Goal: Task Accomplishment & Management: Manage account settings

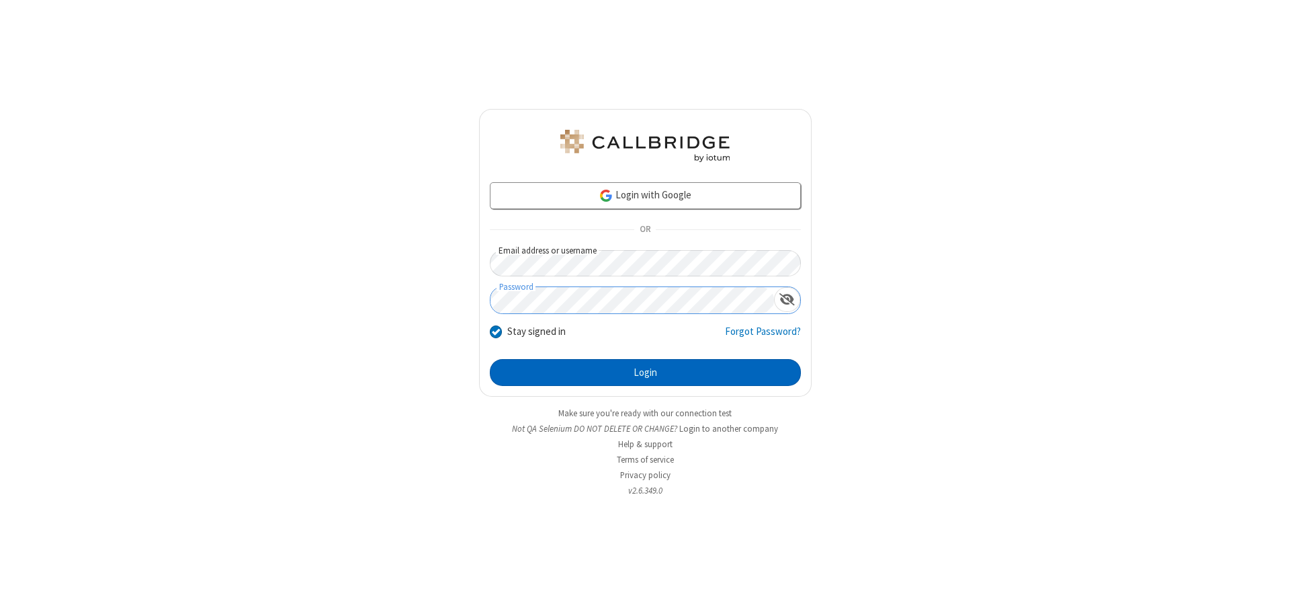
click at [645, 372] on button "Login" at bounding box center [645, 372] width 311 height 27
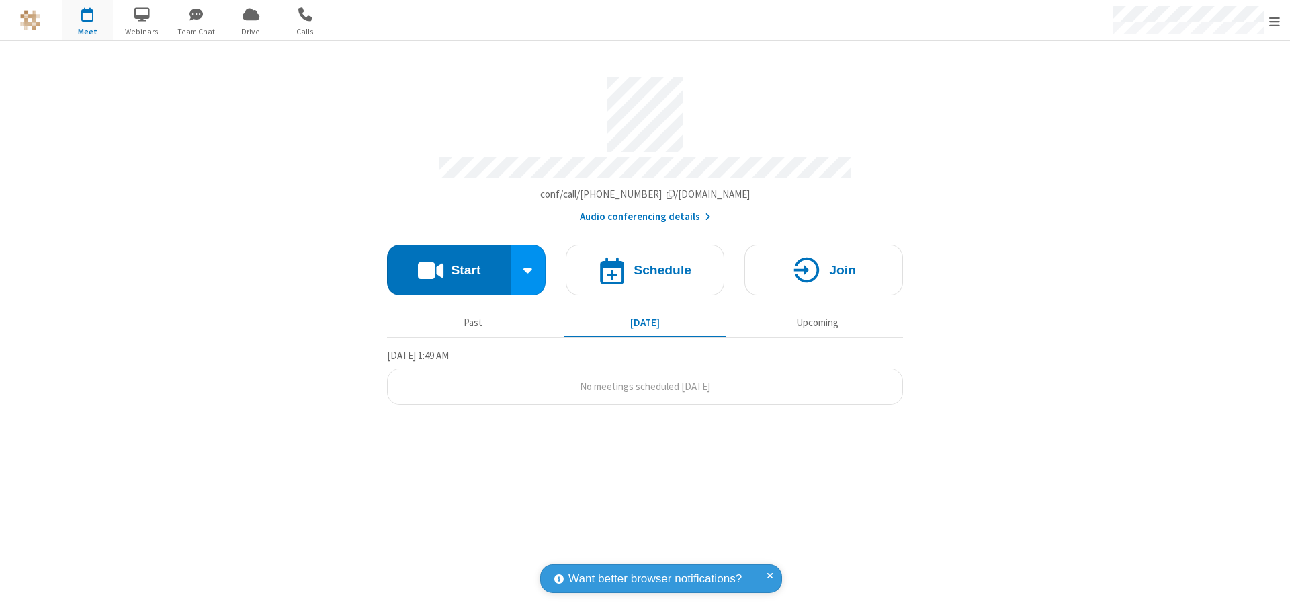
click at [1275, 21] on span "Open menu" at bounding box center [1275, 21] width 11 height 13
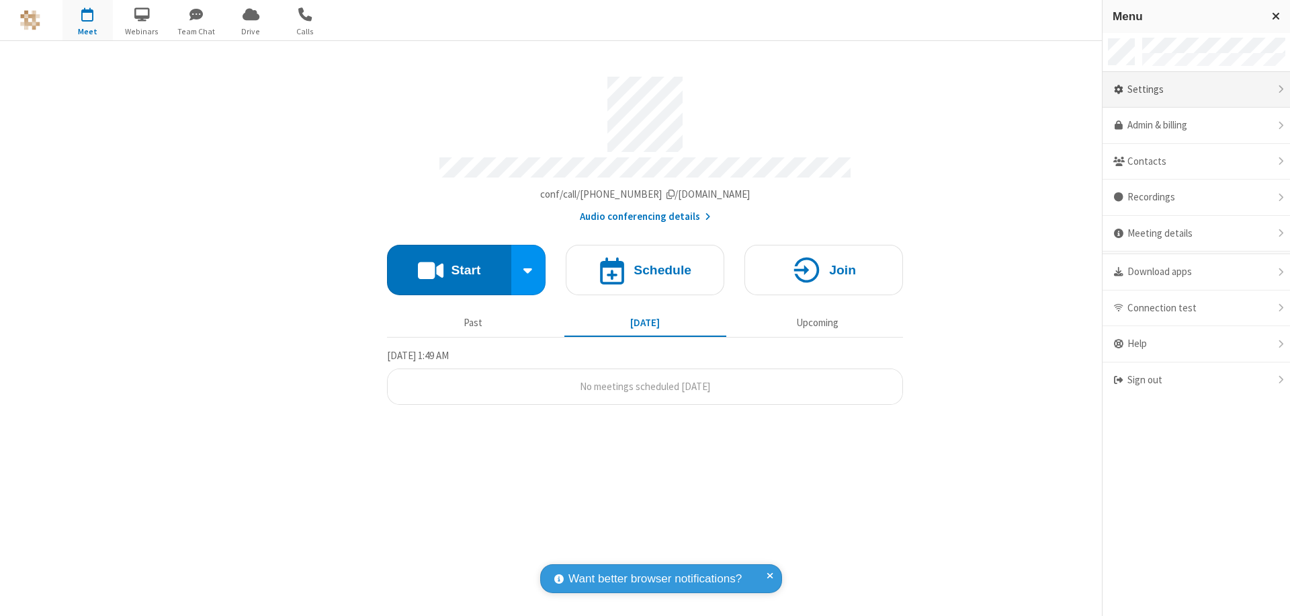
click at [1196, 89] on div "Settings" at bounding box center [1197, 90] width 188 height 36
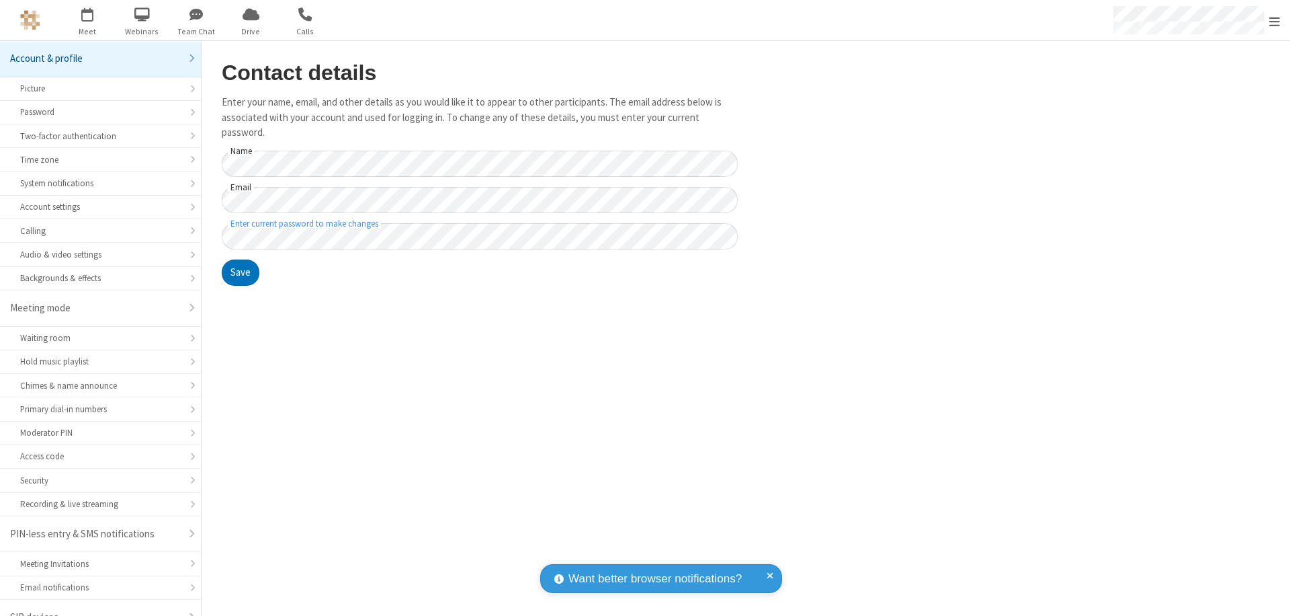
scroll to position [19, 0]
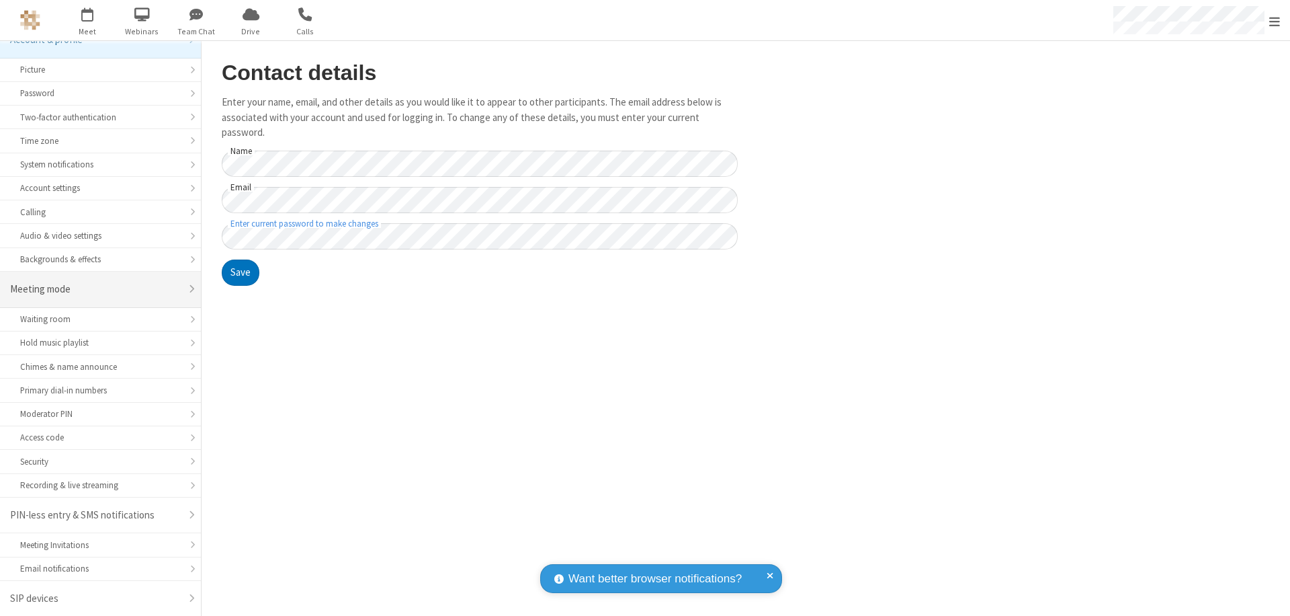
click at [95, 289] on div "Meeting mode" at bounding box center [95, 289] width 171 height 15
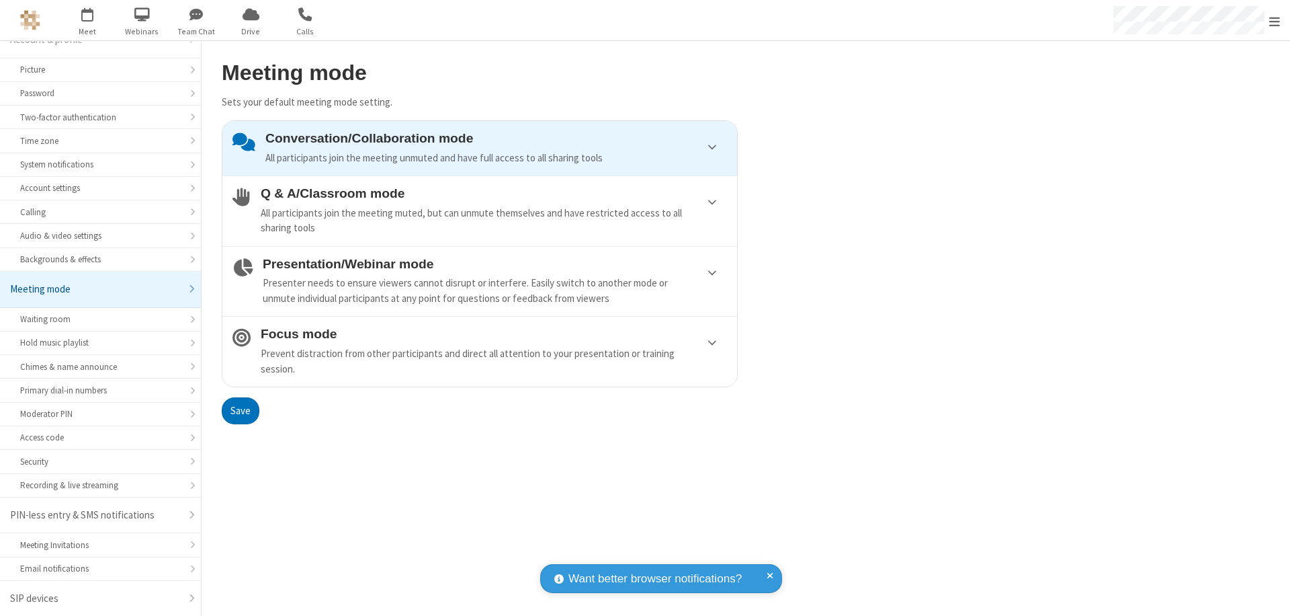
click at [480, 351] on div "Prevent distraction from other participants and direct all attention to your pr…" at bounding box center [494, 361] width 466 height 30
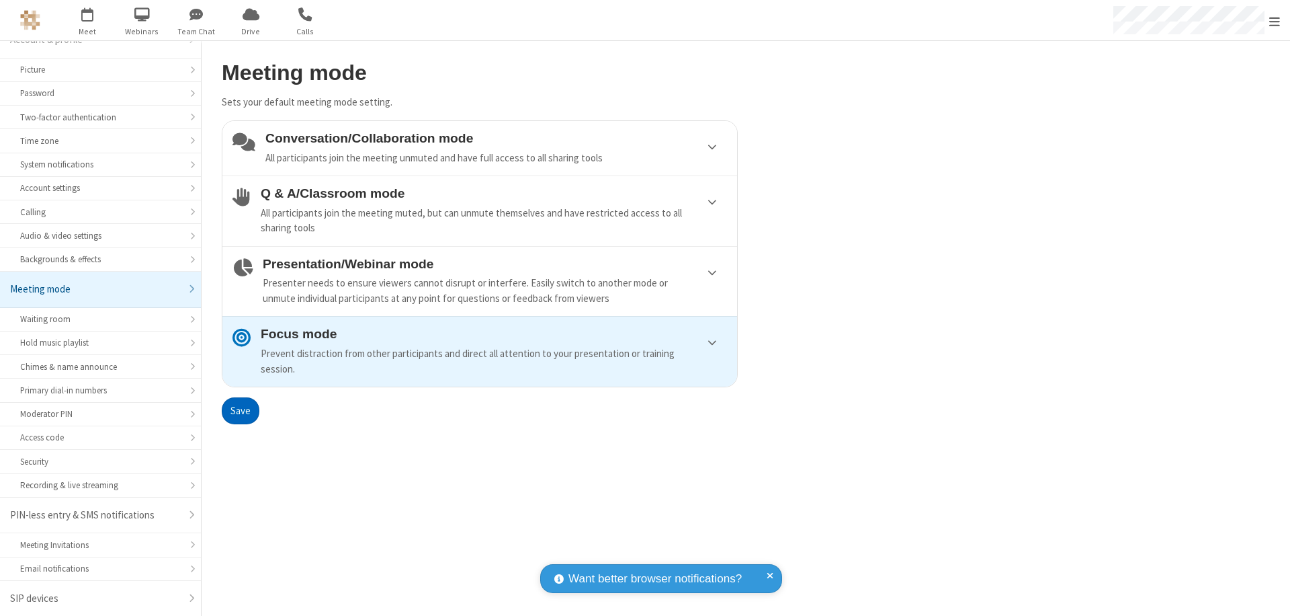
click at [240, 410] on button "Save" at bounding box center [241, 410] width 38 height 27
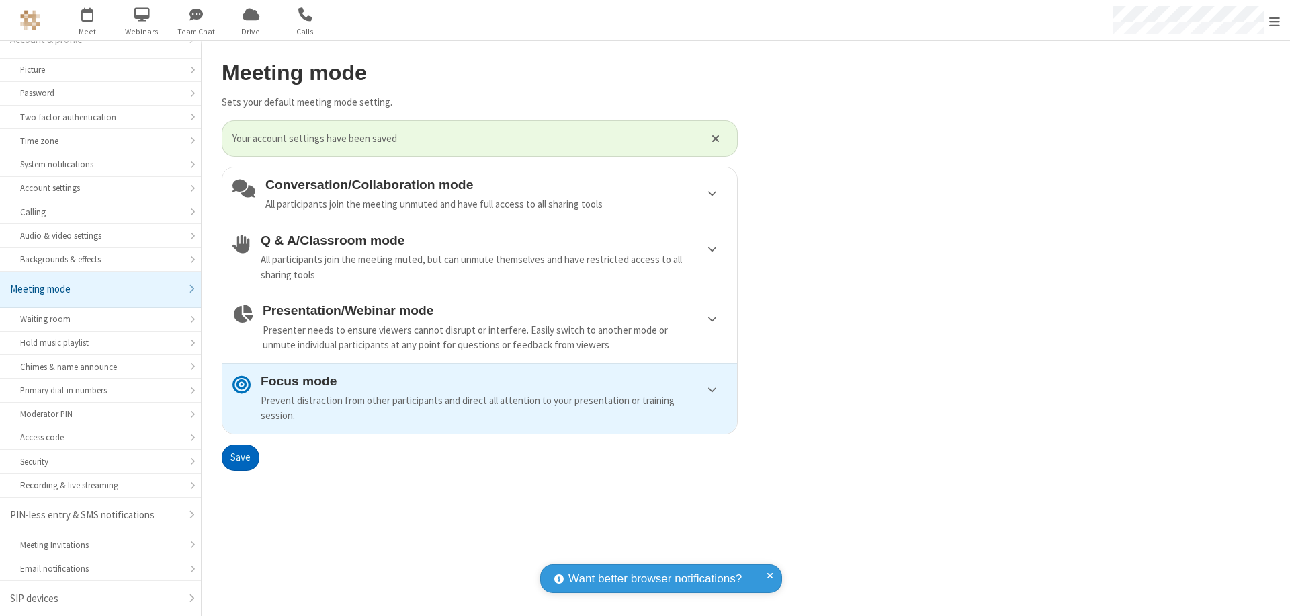
click at [1275, 20] on span "Open menu" at bounding box center [1275, 21] width 11 height 13
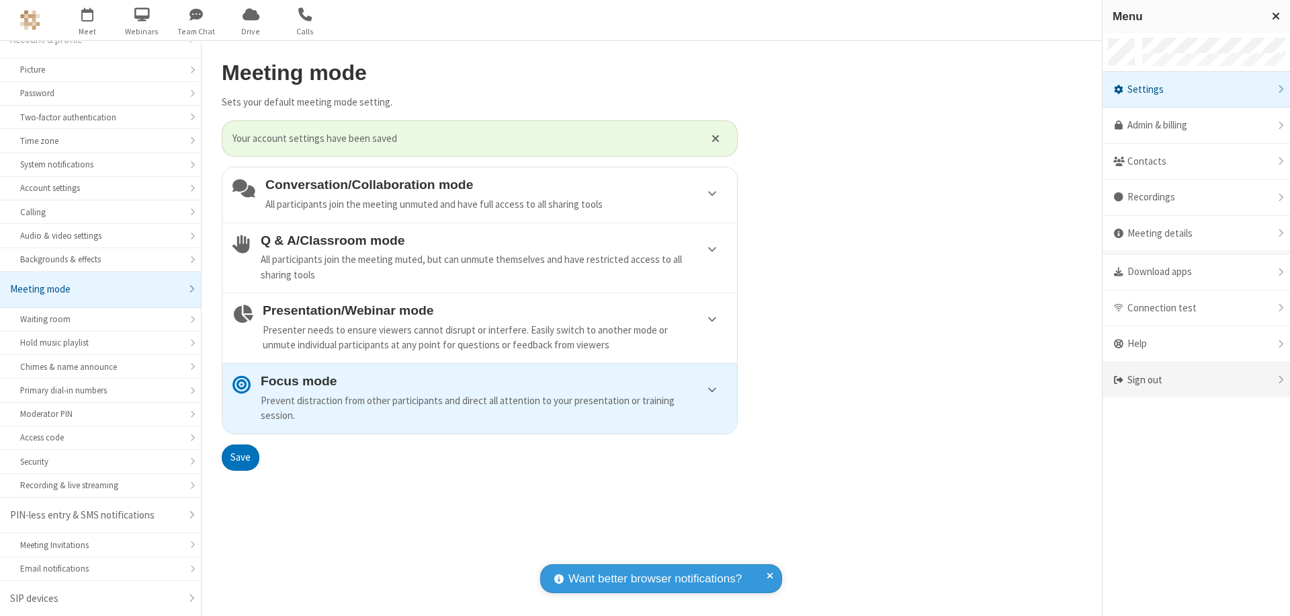
click at [1196, 380] on div "Sign out" at bounding box center [1197, 380] width 188 height 36
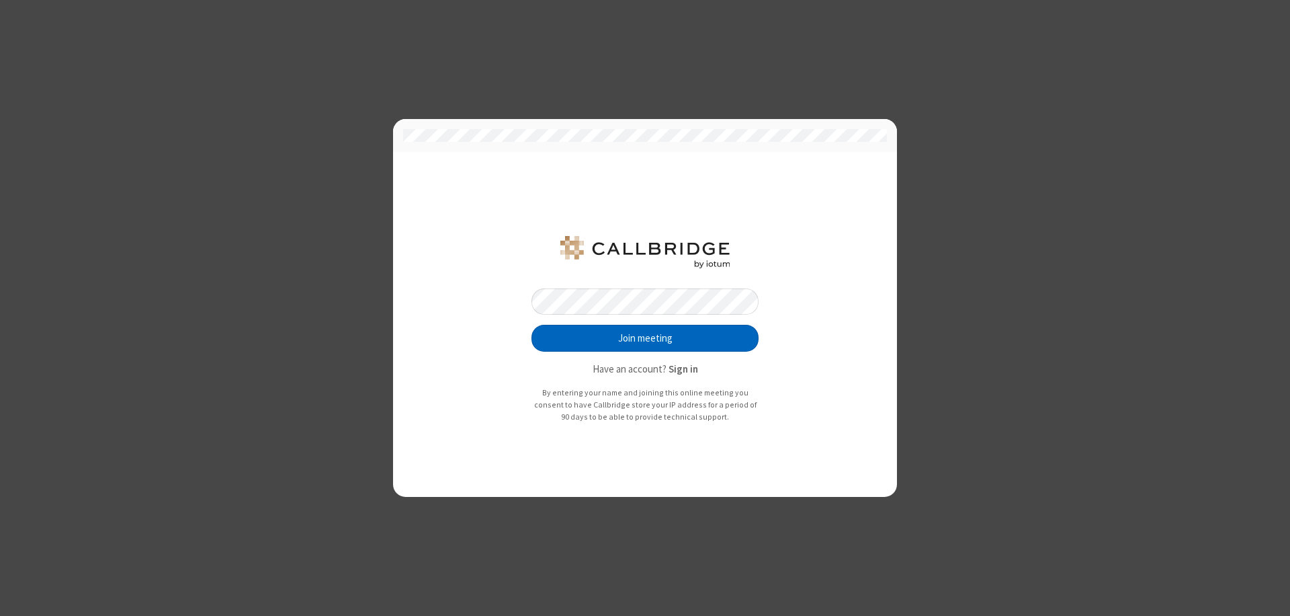
click at [645, 338] on button "Join meeting" at bounding box center [645, 338] width 227 height 27
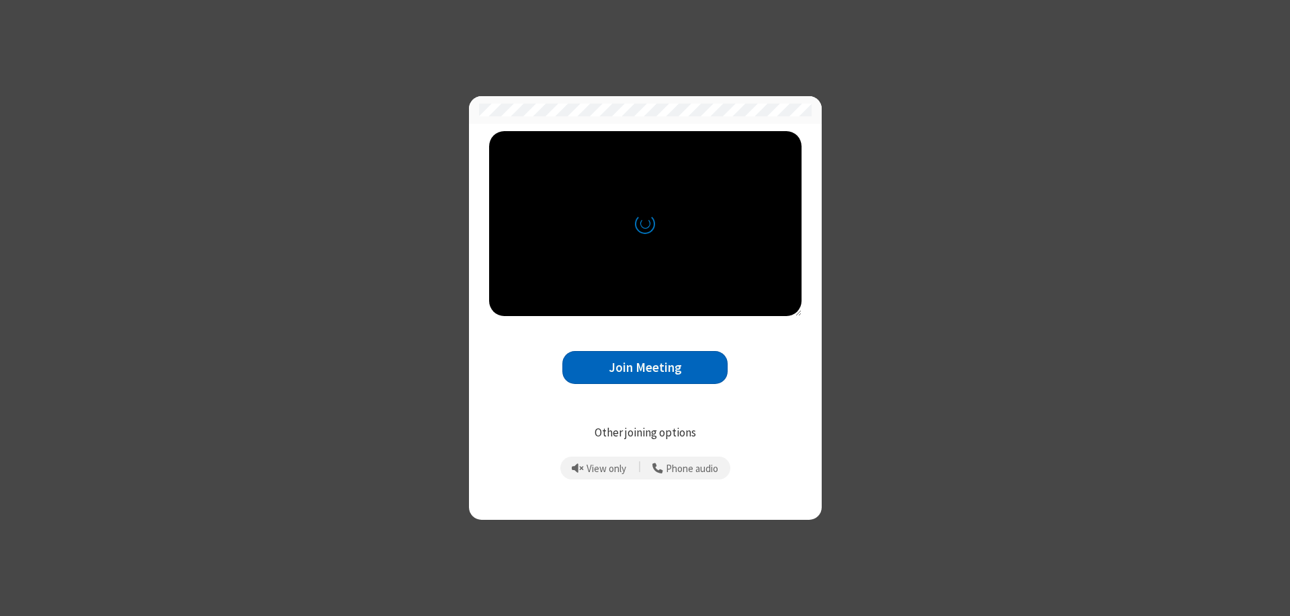
click at [645, 367] on button "Join Meeting" at bounding box center [645, 367] width 165 height 33
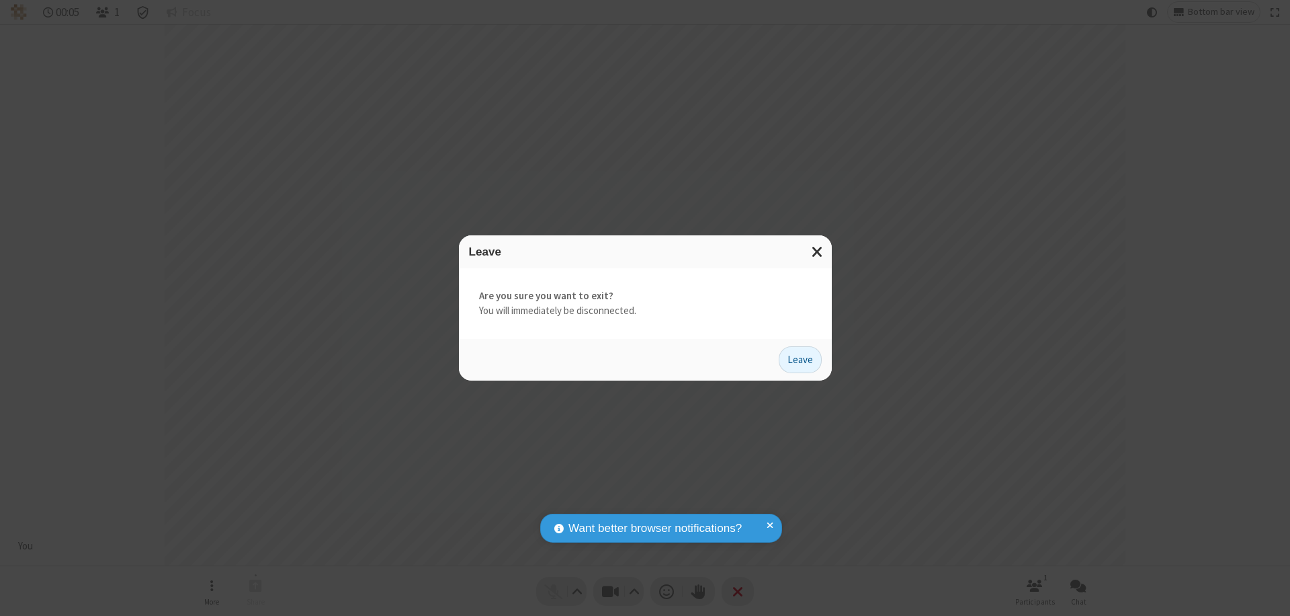
click at [800, 359] on button "Leave" at bounding box center [800, 359] width 43 height 27
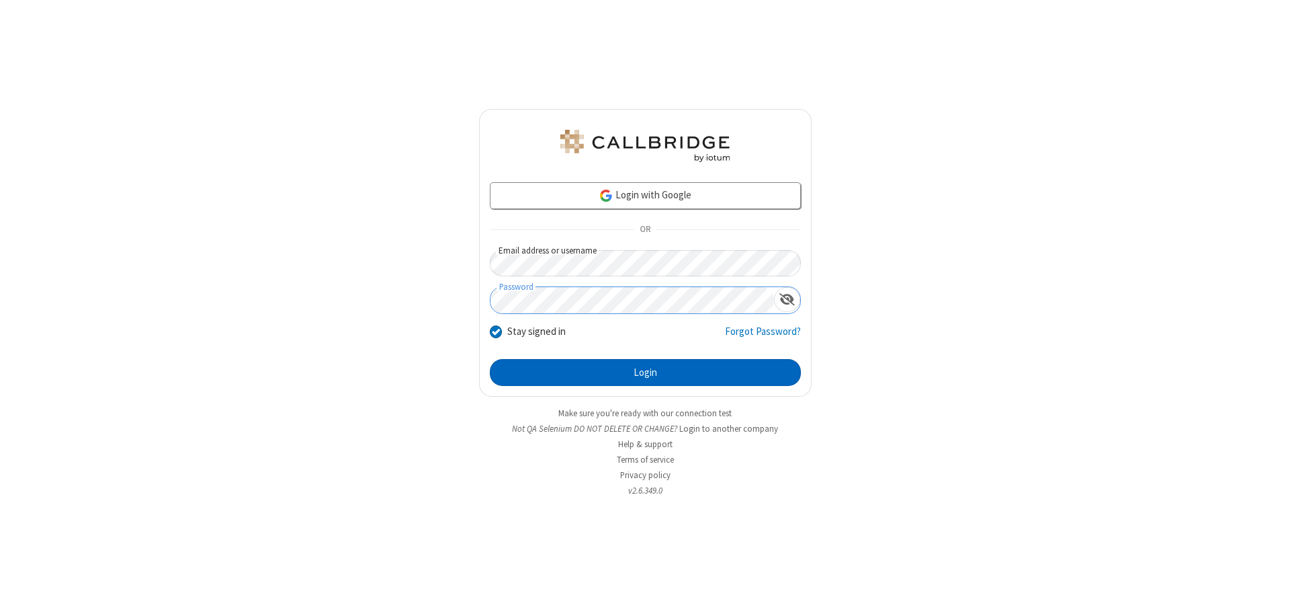
click at [645, 372] on button "Login" at bounding box center [645, 372] width 311 height 27
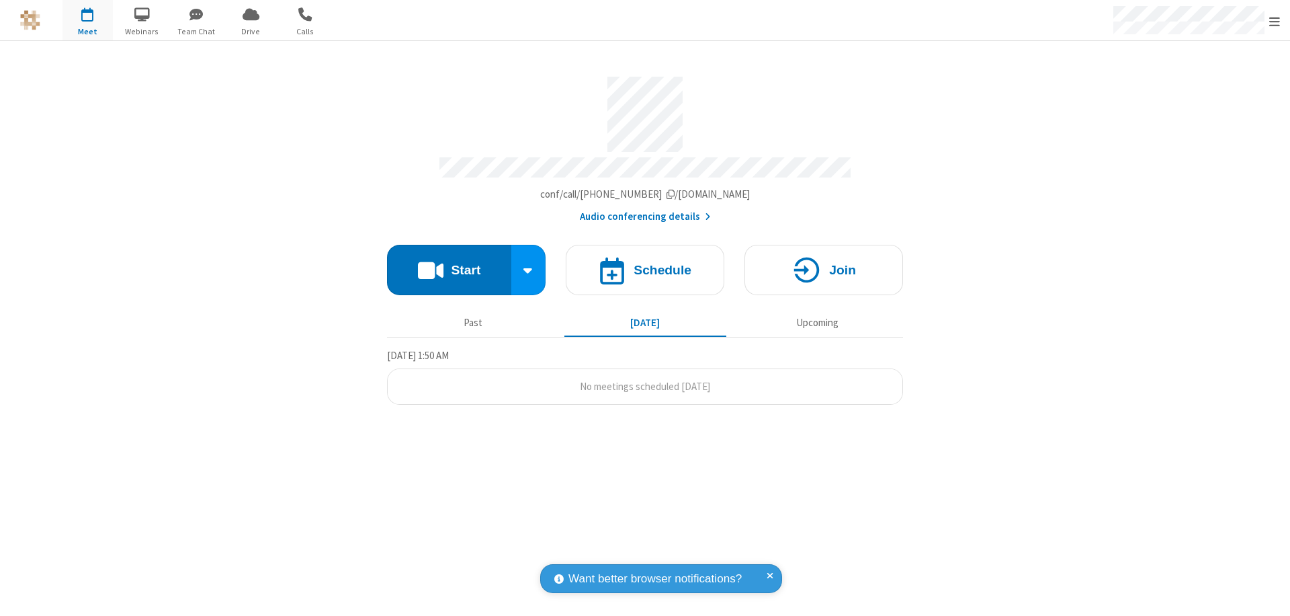
click at [1275, 21] on span "Open menu" at bounding box center [1275, 21] width 11 height 13
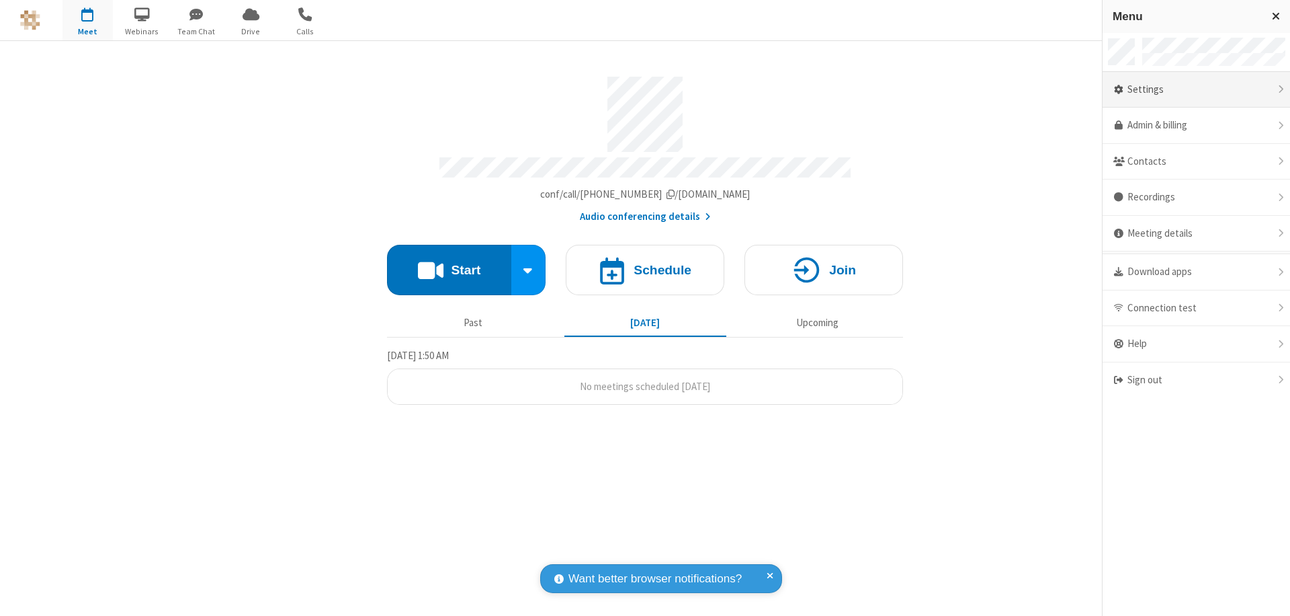
click at [1196, 89] on div "Settings" at bounding box center [1197, 90] width 188 height 36
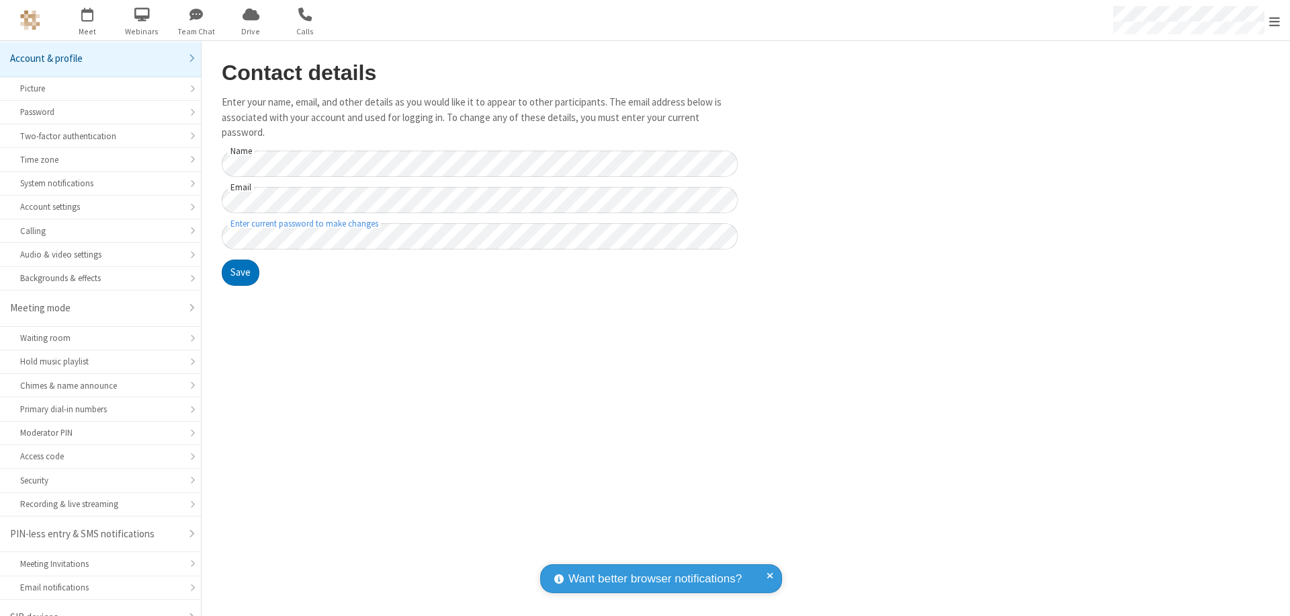
scroll to position [19, 0]
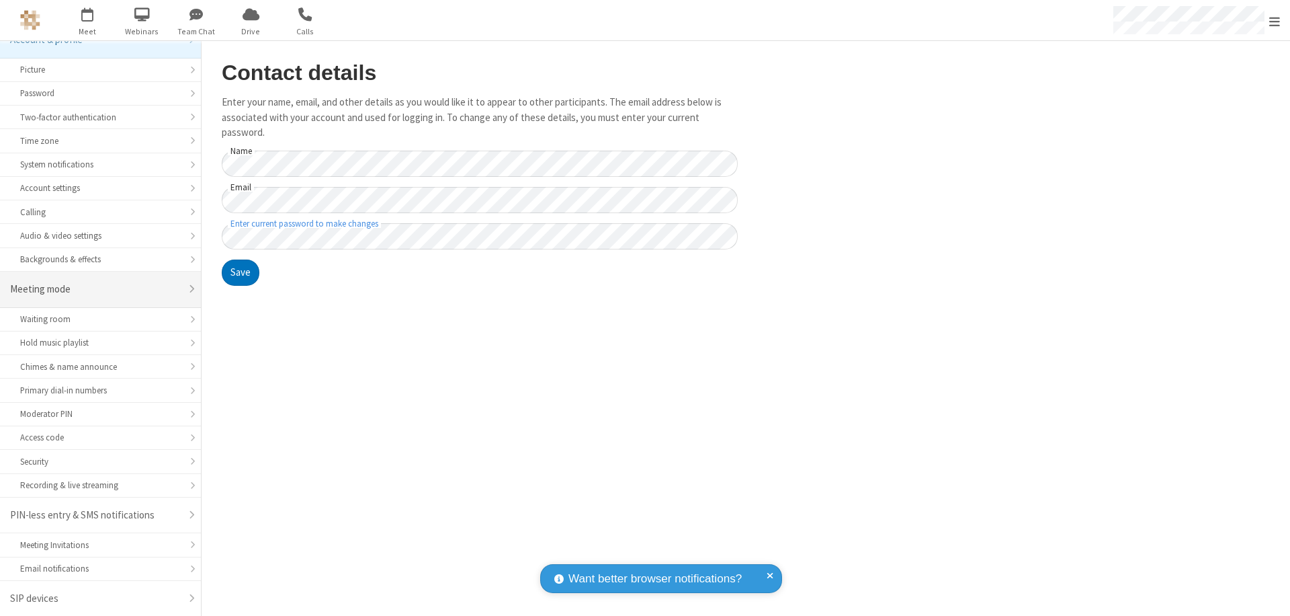
click at [95, 289] on div "Meeting mode" at bounding box center [95, 289] width 171 height 15
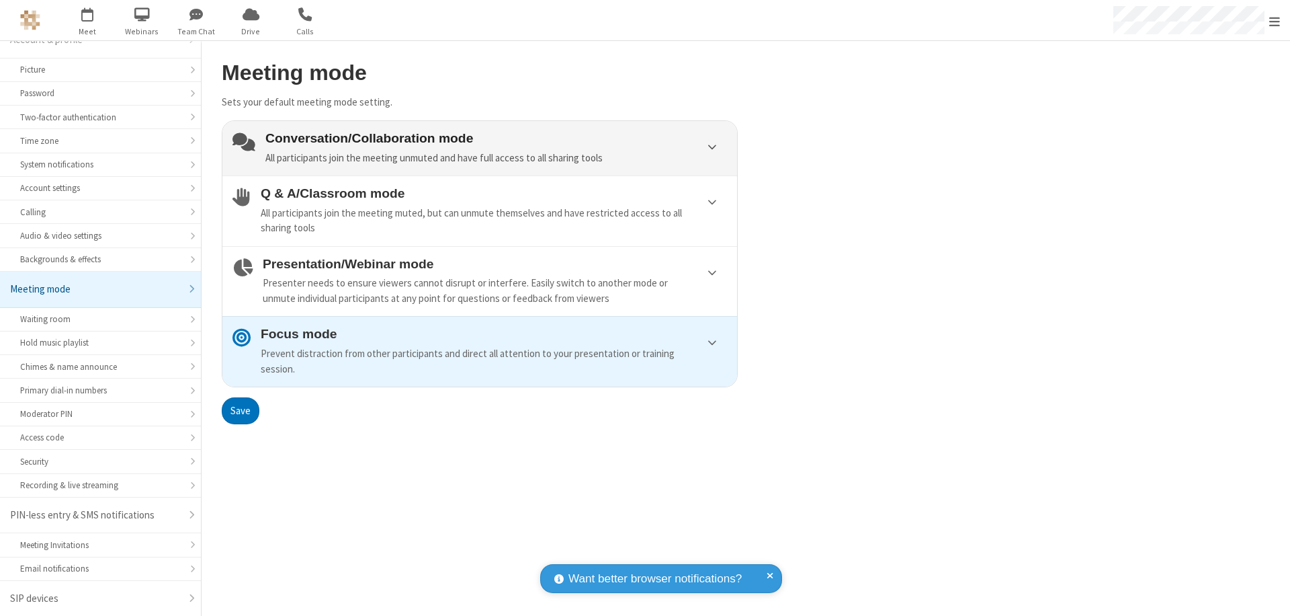
click at [480, 148] on div "Conversation/Collaboration mode All participants join the meeting unmuted and h…" at bounding box center [496, 148] width 462 height 34
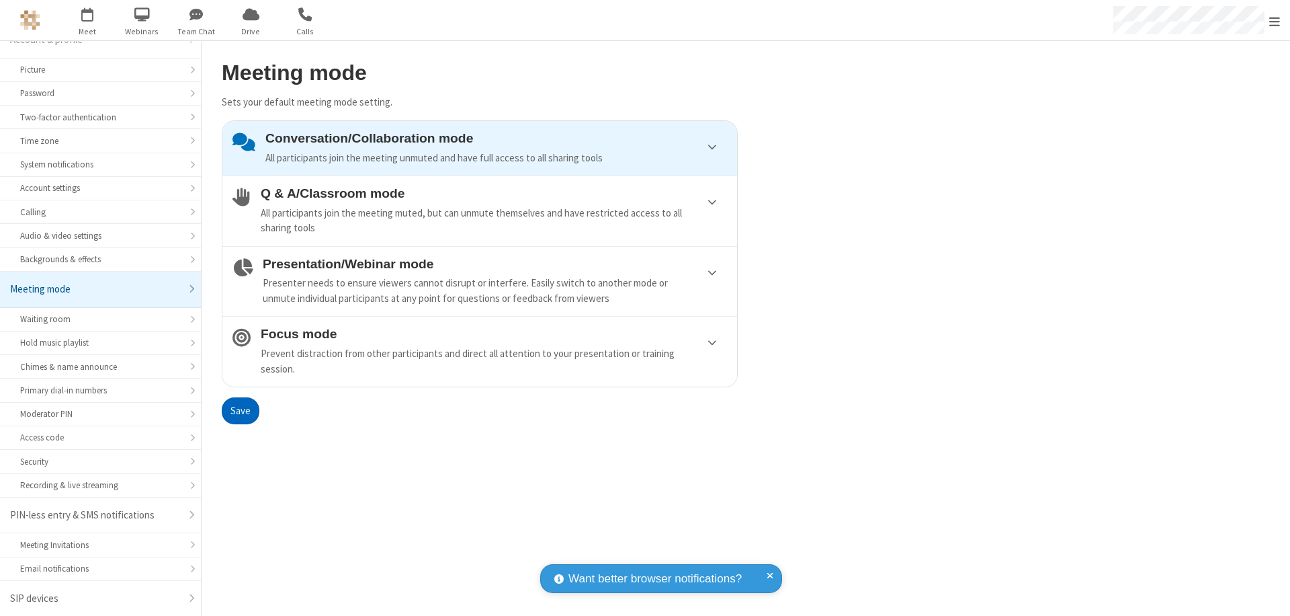
click at [240, 410] on button "Save" at bounding box center [241, 410] width 38 height 27
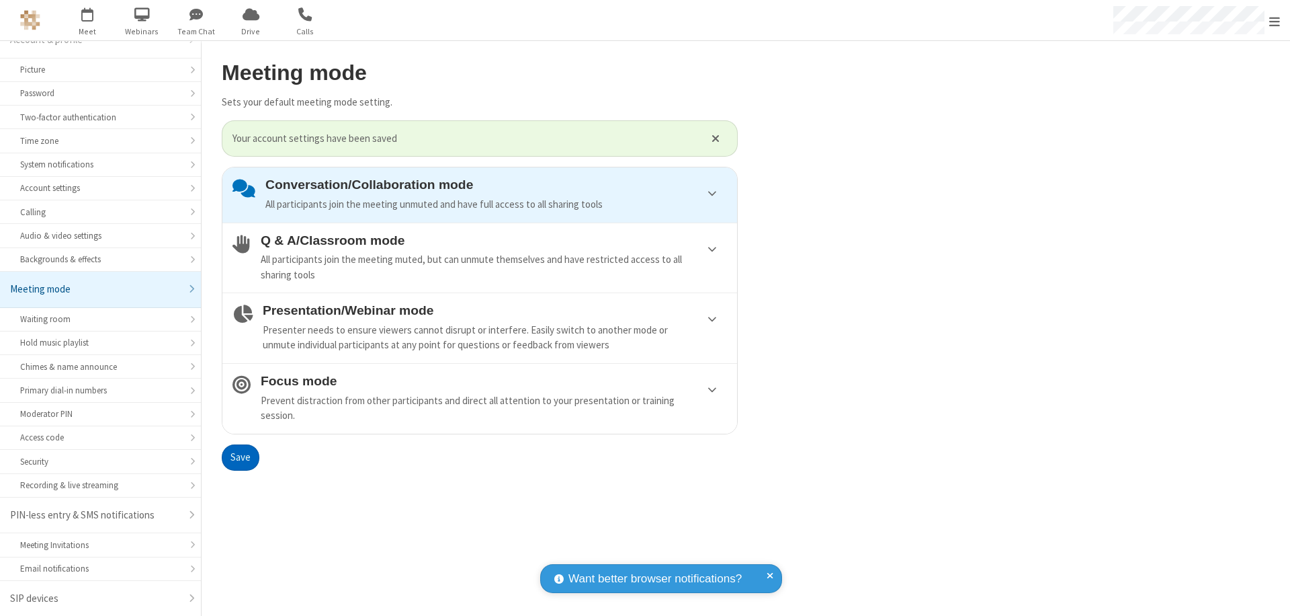
click at [1275, 20] on span "Open menu" at bounding box center [1275, 21] width 11 height 13
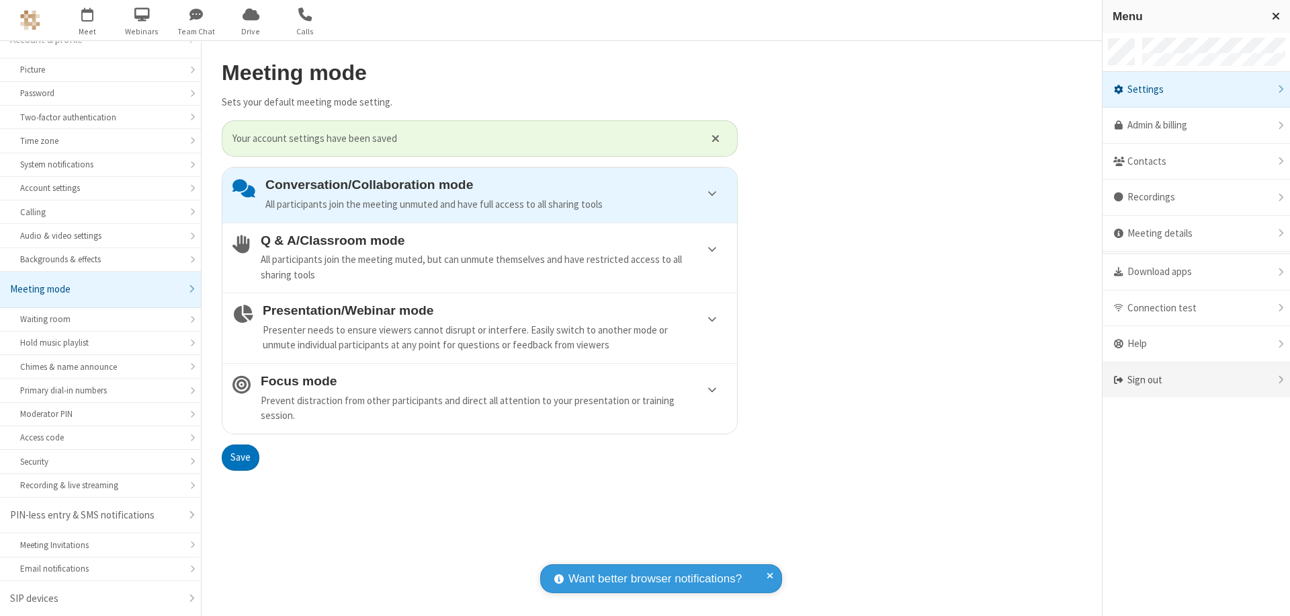
click at [1196, 380] on div "Sign out" at bounding box center [1197, 380] width 188 height 36
